Goal: Transaction & Acquisition: Purchase product/service

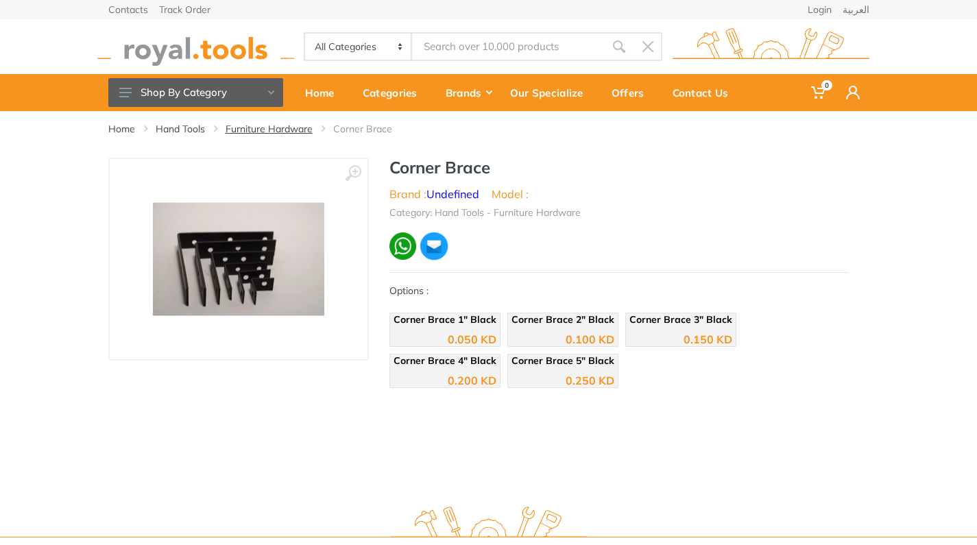
click at [290, 130] on link "Furniture Hardware" at bounding box center [269, 129] width 87 height 14
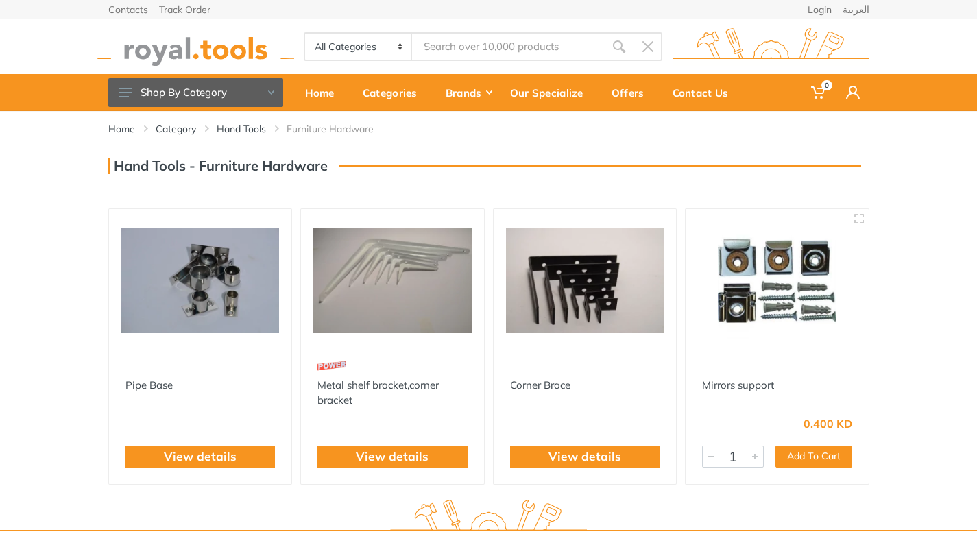
click at [238, 90] on button "Shop By Category" at bounding box center [195, 92] width 175 height 29
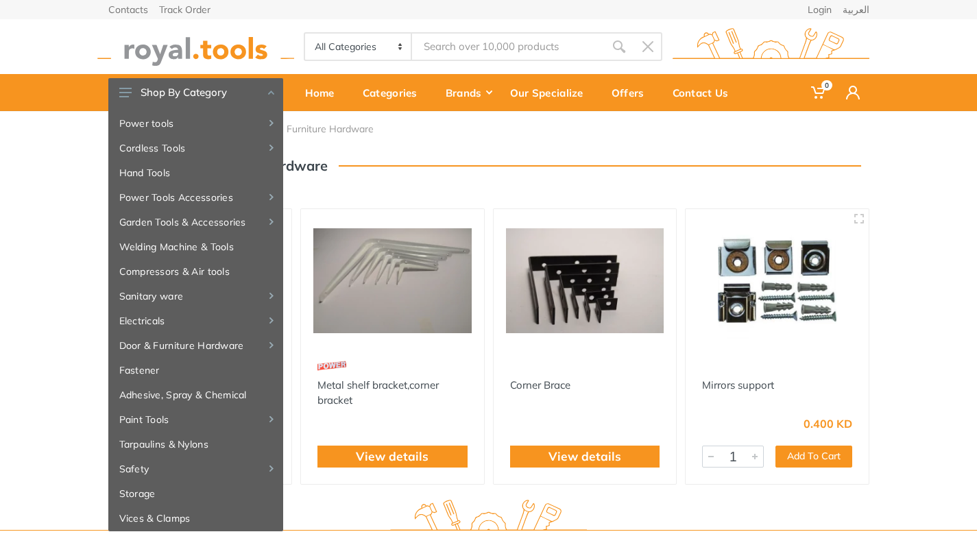
click at [80, 239] on div "Home Category Hand Tools Furniture Hardware" at bounding box center [488, 315] width 977 height 408
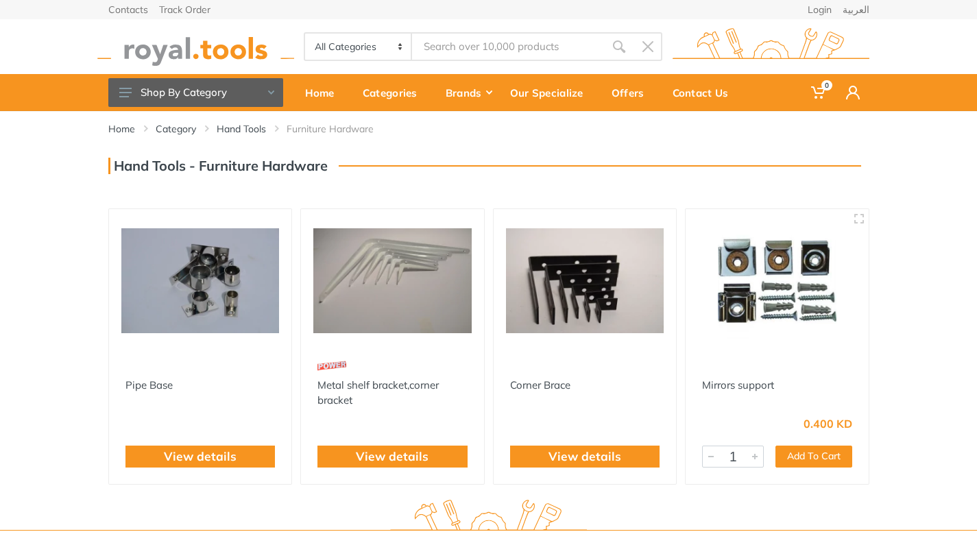
click at [505, 47] on input "Site search" at bounding box center [508, 46] width 192 height 29
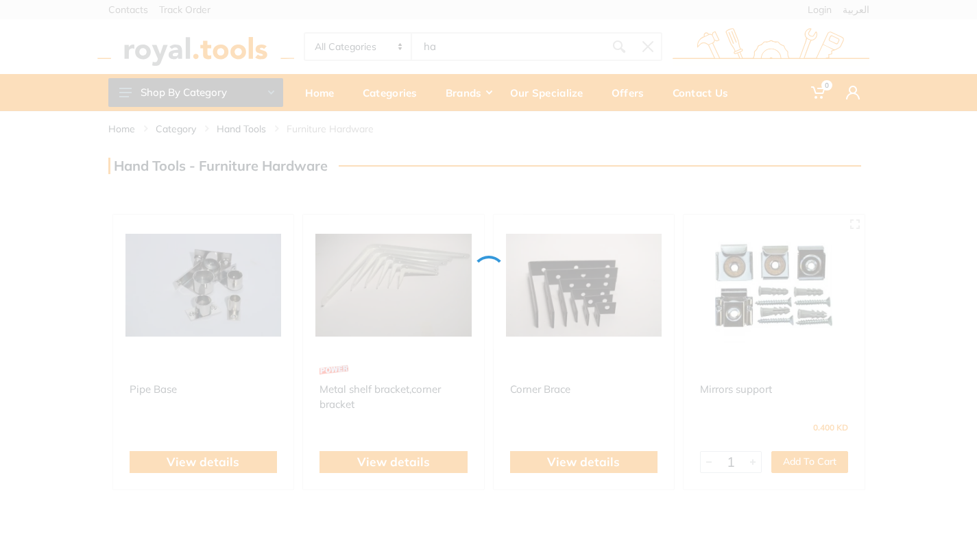
type input "ha"
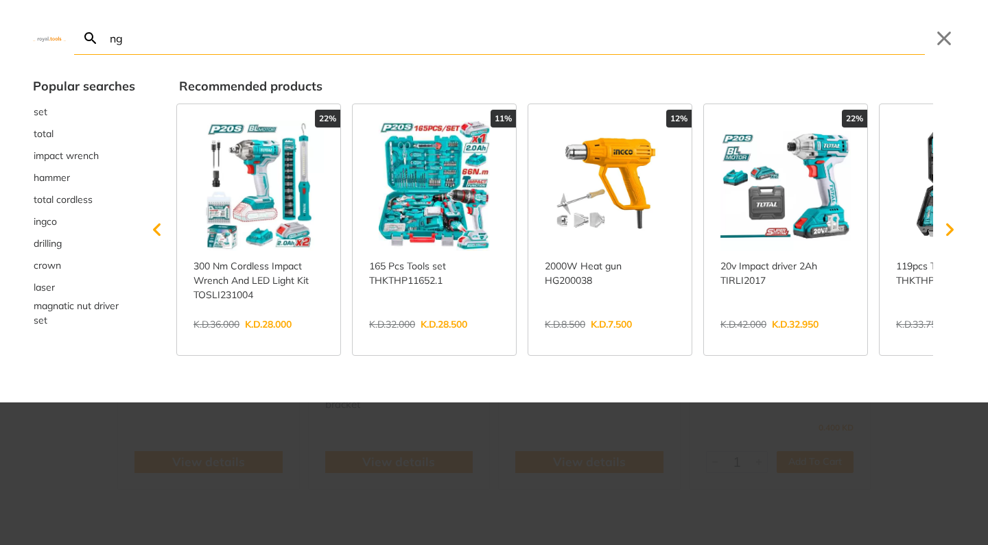
type input "nge"
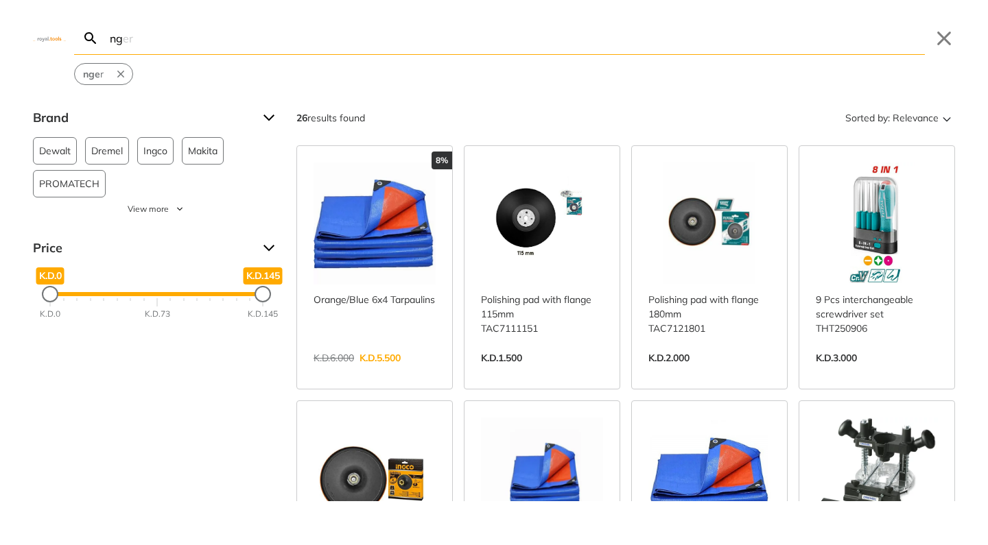
type input "n"
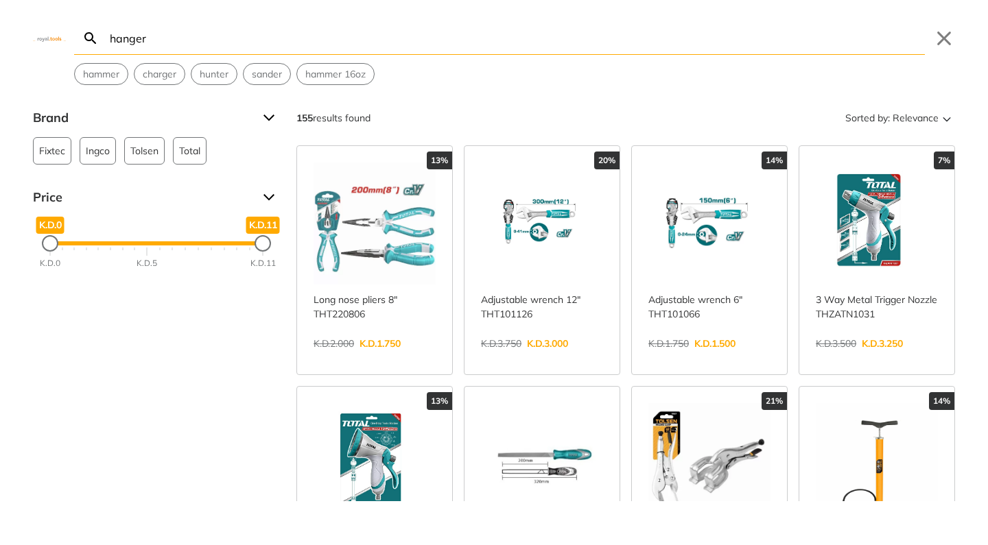
type input "hanger"
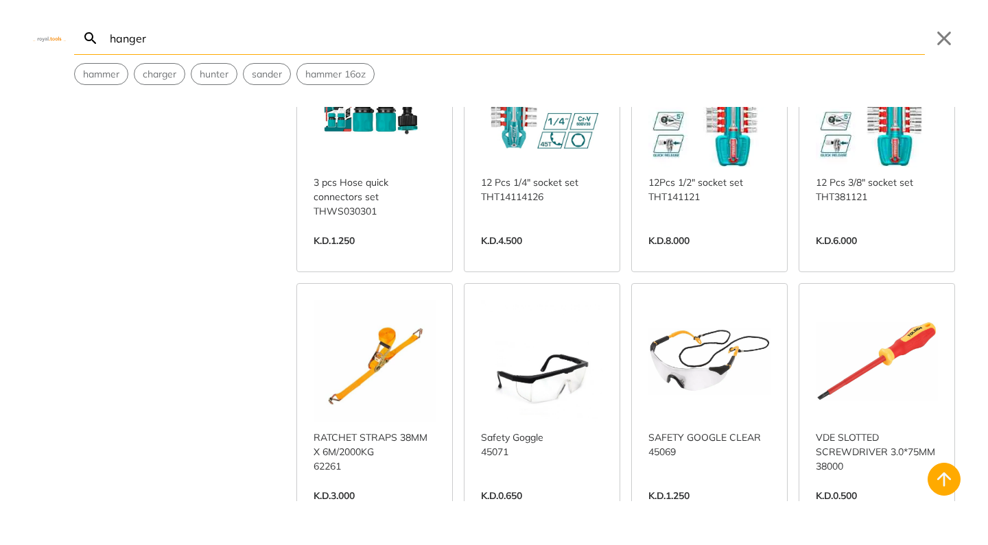
scroll to position [2638, 0]
